Goal: Task Accomplishment & Management: Use online tool/utility

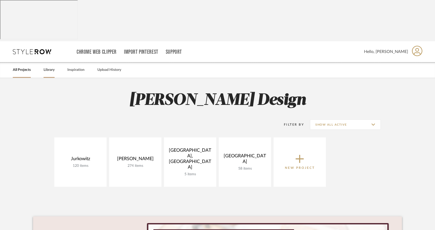
click at [48, 67] on link "Library" at bounding box center [49, 70] width 11 height 7
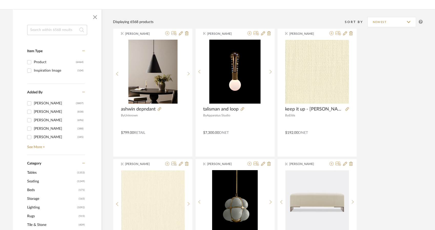
scroll to position [112, 0]
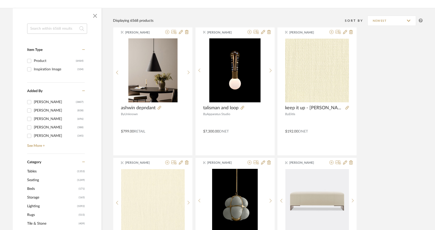
click at [32, 202] on span "Lighting" at bounding box center [51, 206] width 49 height 9
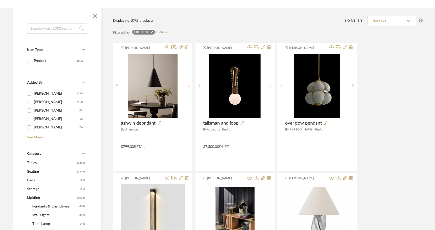
click at [41, 203] on span "Pendants & Chandeliers" at bounding box center [54, 207] width 45 height 9
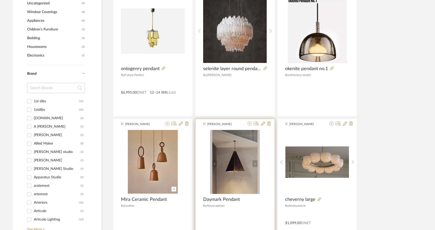
scroll to position [570, 0]
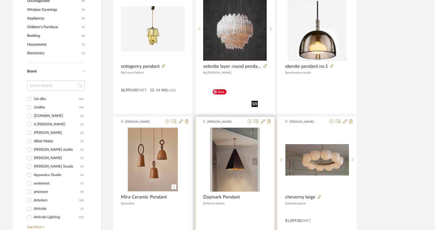
click at [228, 142] on img "0" at bounding box center [235, 160] width 50 height 64
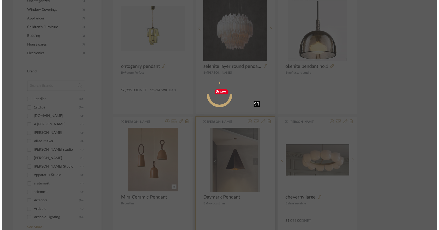
scroll to position [0, 0]
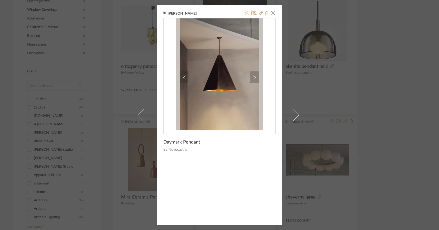
click at [245, 14] on icon at bounding box center [247, 13] width 4 height 4
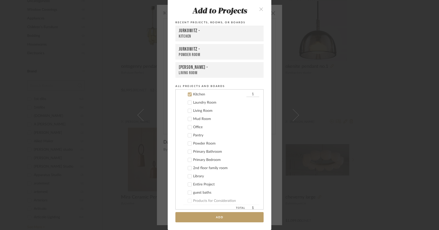
scroll to position [70, 0]
click at [217, 218] on button "Add" at bounding box center [219, 218] width 88 height 11
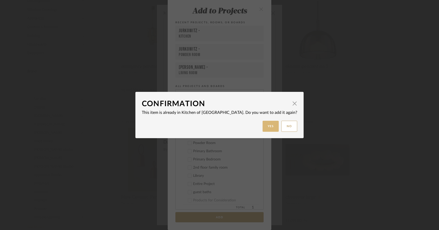
click at [262, 125] on button "Yes" at bounding box center [270, 126] width 16 height 11
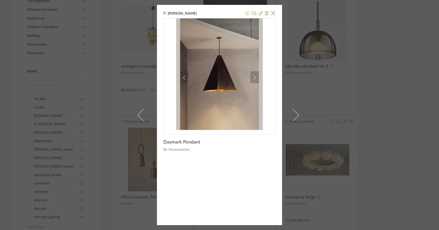
click at [108, 189] on div "[PERSON_NAME] × Daymark Pendant By Novocastrian" at bounding box center [219, 115] width 439 height 230
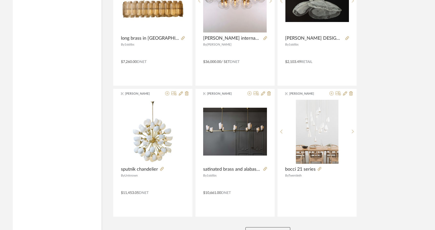
scroll to position [1515, 0]
click at [262, 228] on button "View More" at bounding box center [268, 233] width 45 height 10
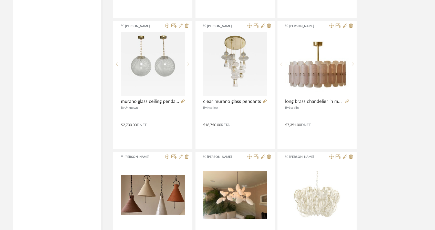
scroll to position [1716, 0]
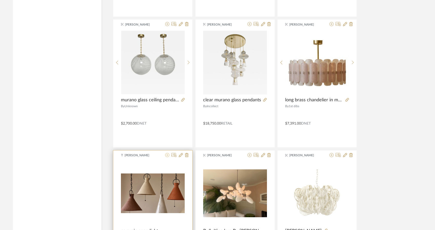
click at [168, 153] on icon at bounding box center [167, 155] width 4 height 4
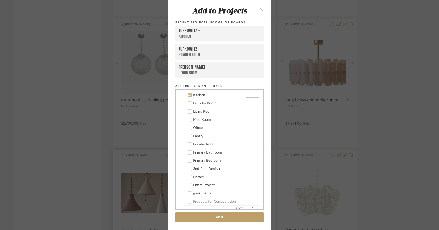
scroll to position [70, 0]
click at [205, 216] on button "Add" at bounding box center [219, 218] width 88 height 11
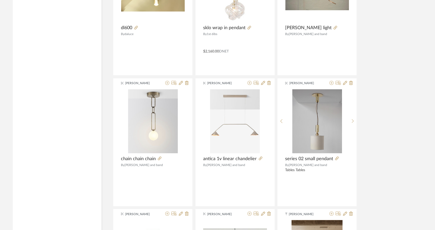
scroll to position [2574, 0]
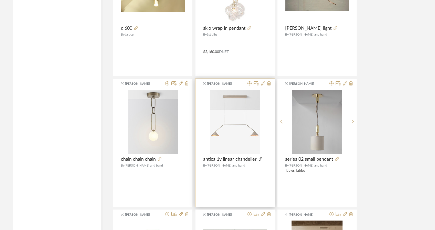
click at [259, 157] on icon at bounding box center [261, 159] width 4 height 4
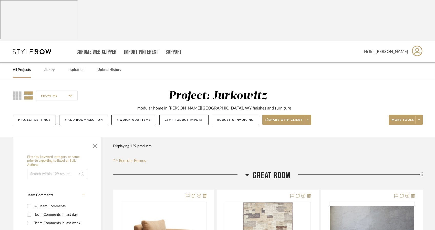
click at [247, 174] on icon at bounding box center [248, 175] width 4 height 2
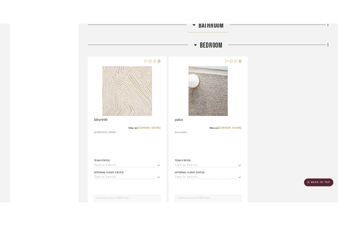
scroll to position [895, 0]
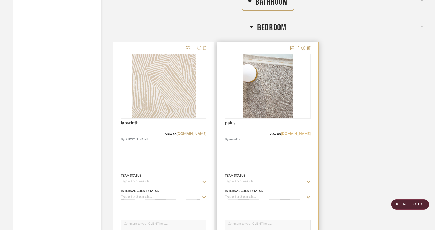
click at [296, 135] on link "miandgei.com" at bounding box center [296, 134] width 30 height 4
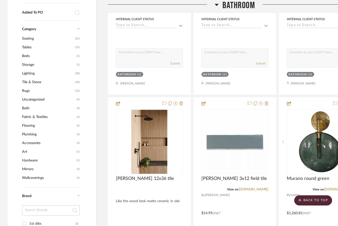
scroll to position [0, 0]
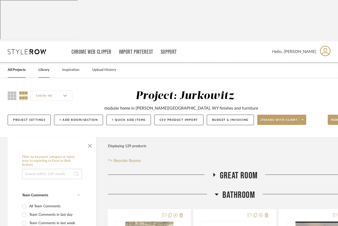
click at [44, 67] on link "Library" at bounding box center [43, 70] width 11 height 7
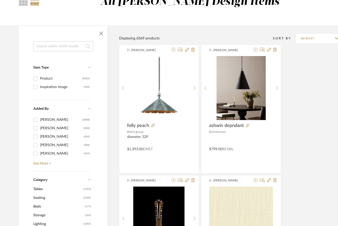
scroll to position [95, 0]
click at [38, 220] on span "Lighting" at bounding box center [57, 224] width 49 height 9
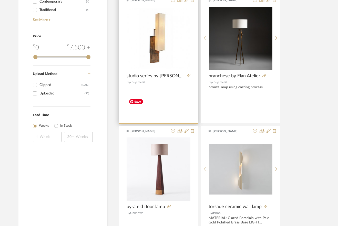
scroll to position [832, 1]
